Goal: Check status: Check status

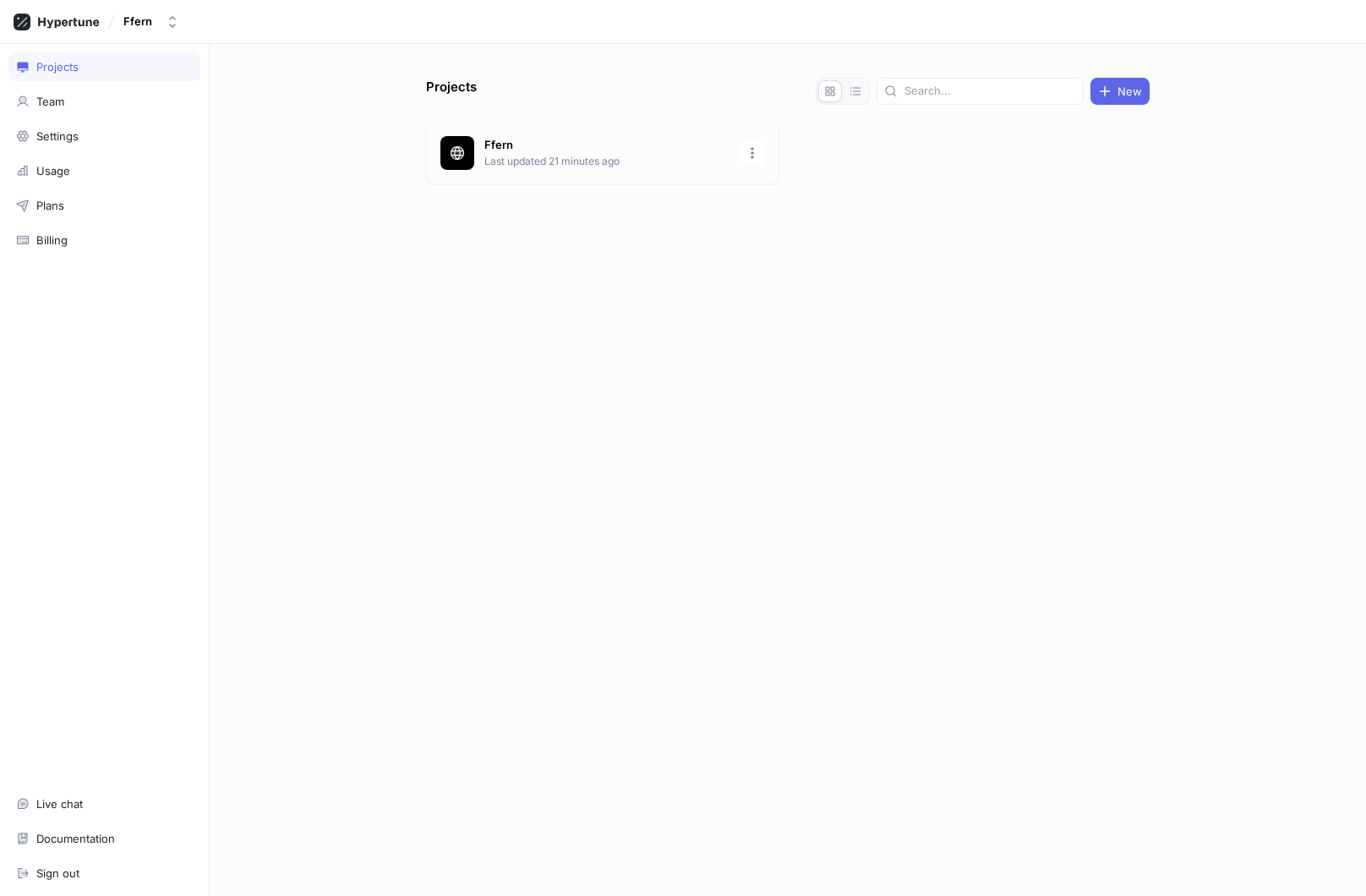
click at [574, 137] on p "Ffern" at bounding box center [607, 145] width 245 height 17
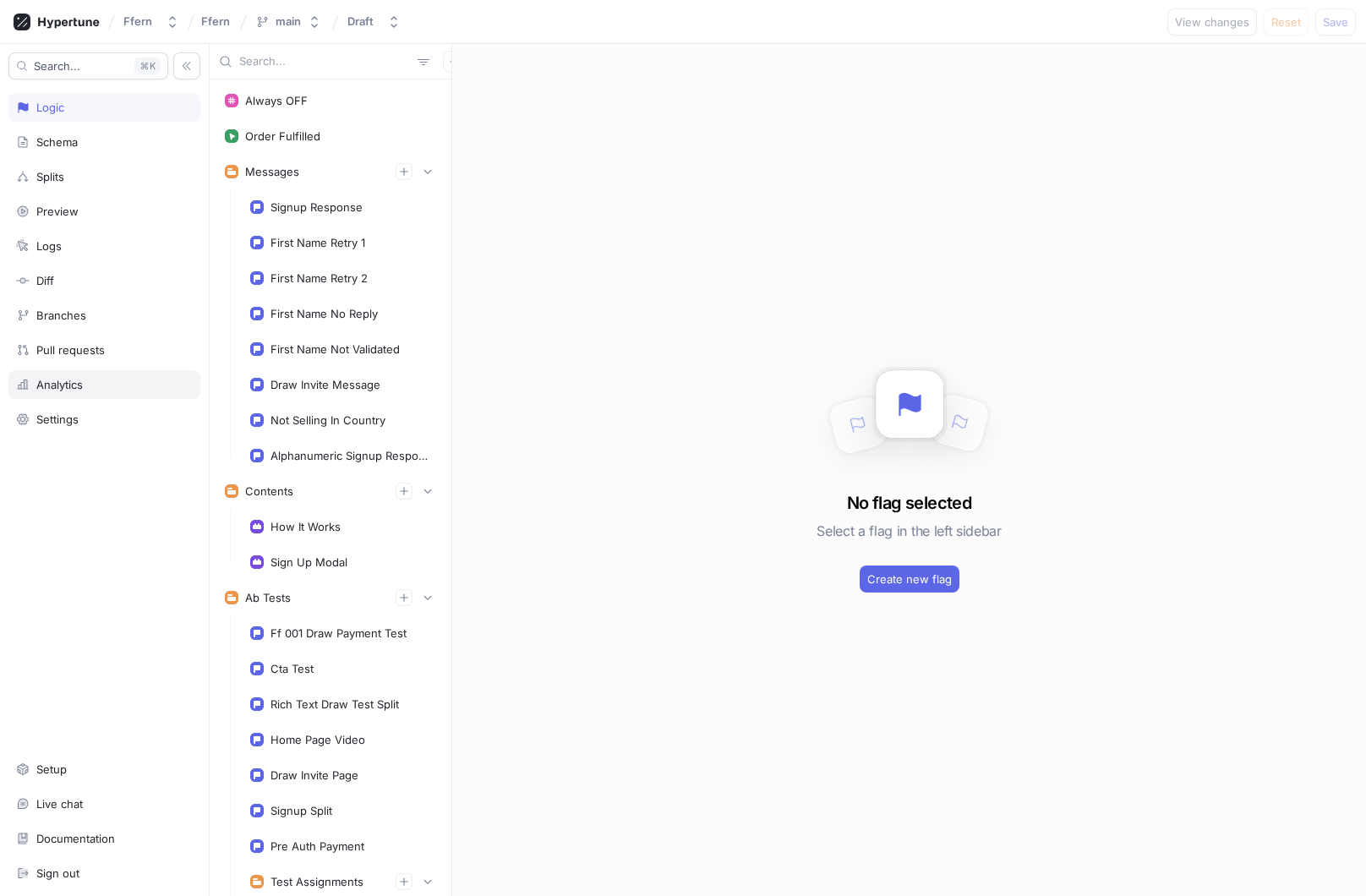
click at [143, 387] on div "Analytics" at bounding box center [104, 384] width 177 height 13
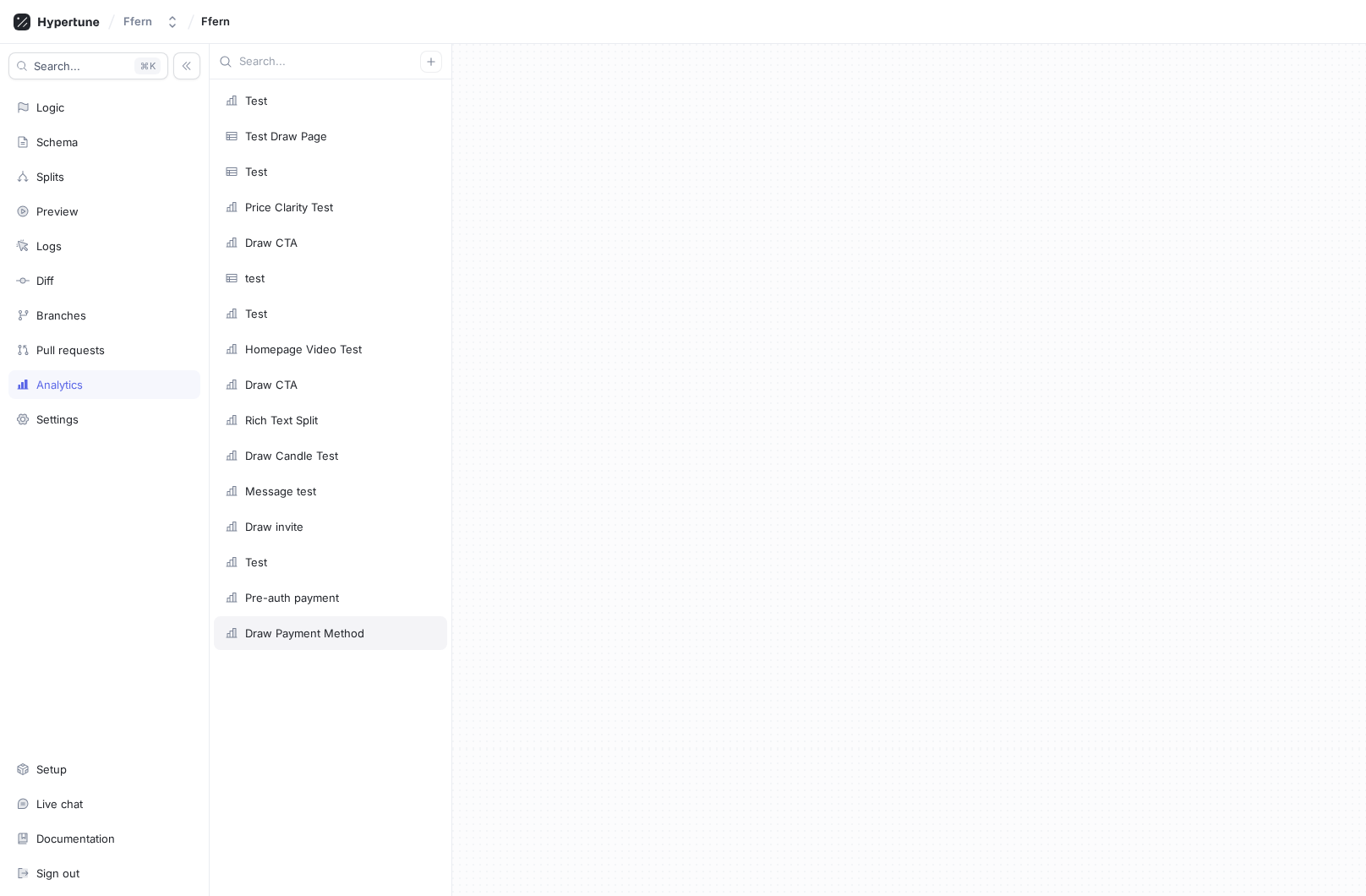
click at [339, 630] on div "Draw Payment Method" at bounding box center [305, 632] width 119 height 13
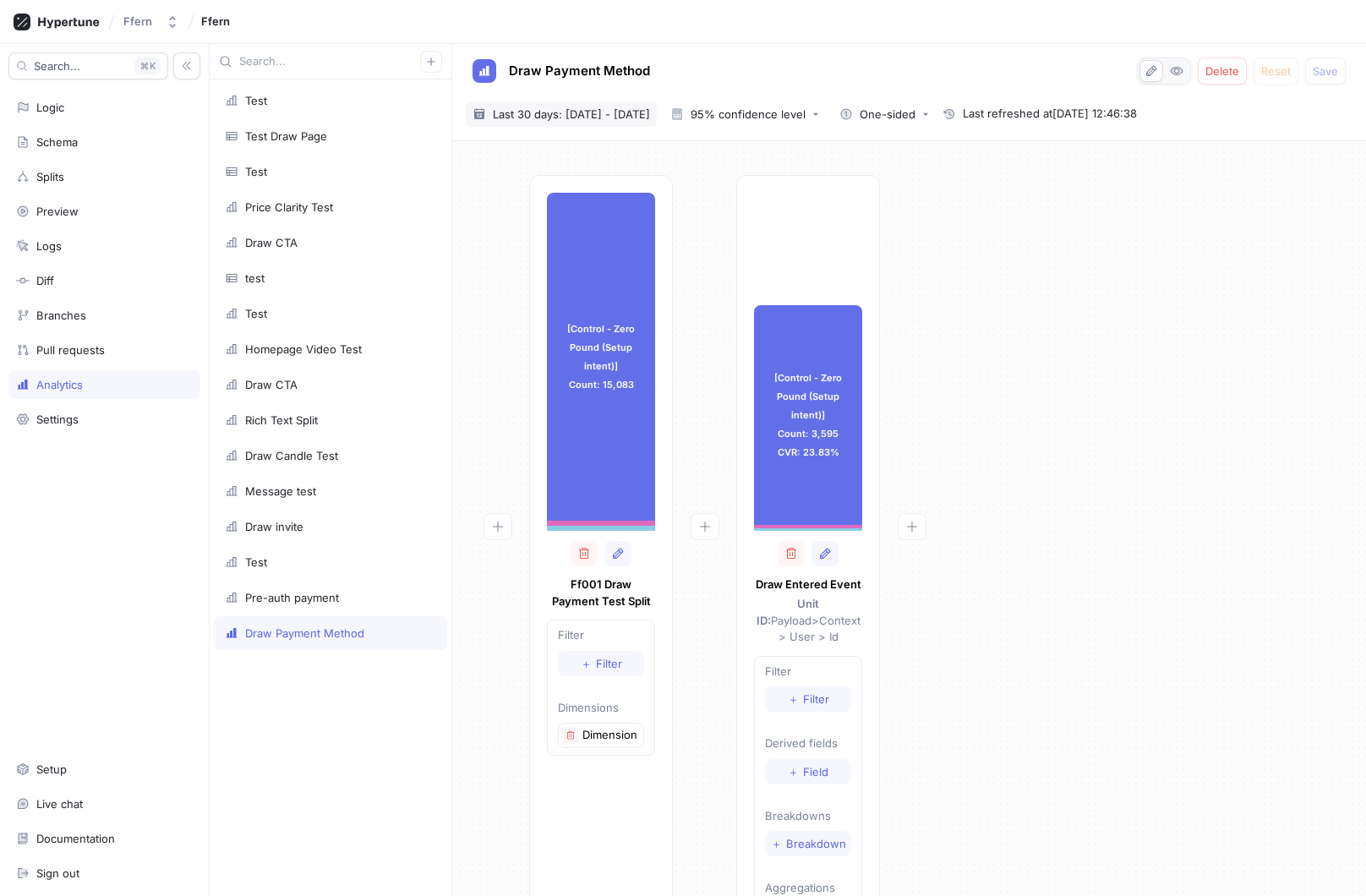
click at [564, 112] on span "Last 30 days: 2 Sep 2025 - 1 Oct 2025" at bounding box center [571, 114] width 157 height 17
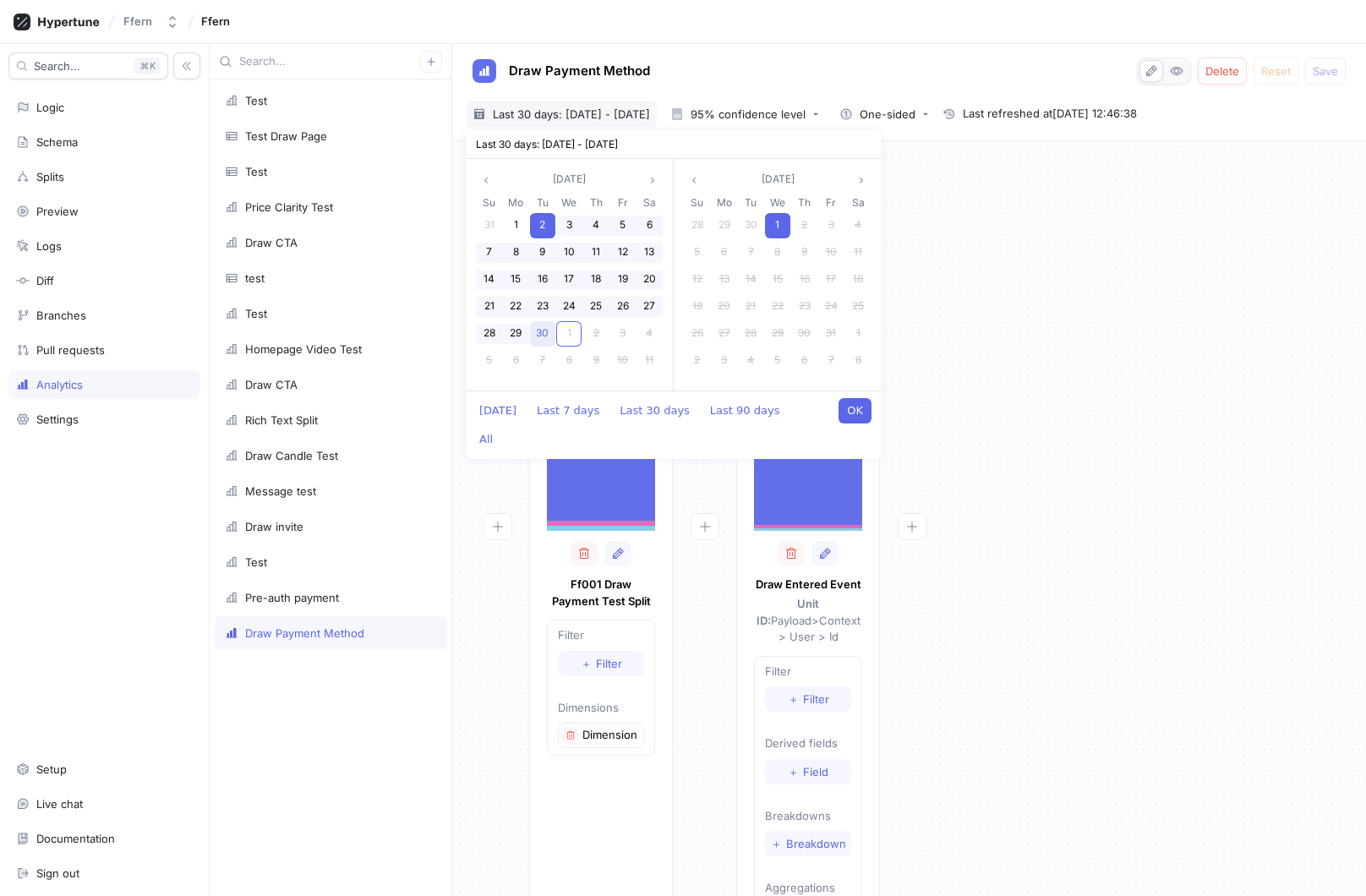
click at [544, 331] on span "30" at bounding box center [542, 332] width 12 height 12
click at [572, 331] on div "1" at bounding box center [568, 334] width 26 height 26
click at [570, 336] on span "1" at bounding box center [569, 332] width 4 height 12
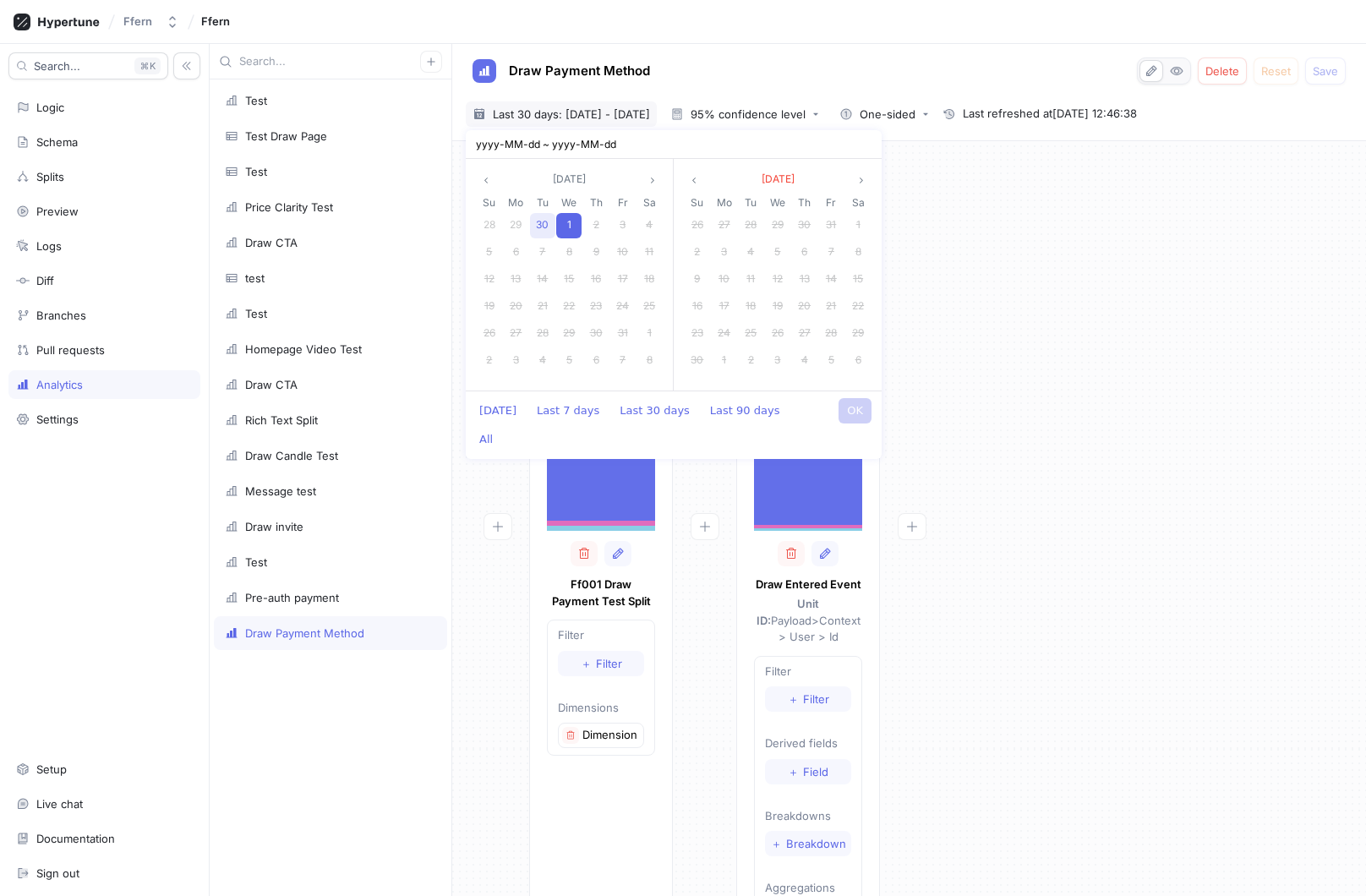
click at [543, 225] on span "30" at bounding box center [542, 225] width 12 height 12
click at [852, 411] on button "OK" at bounding box center [854, 410] width 33 height 26
type input "2025-09-30 ~ 2025-10-01"
